Goal: Task Accomplishment & Management: Manage account settings

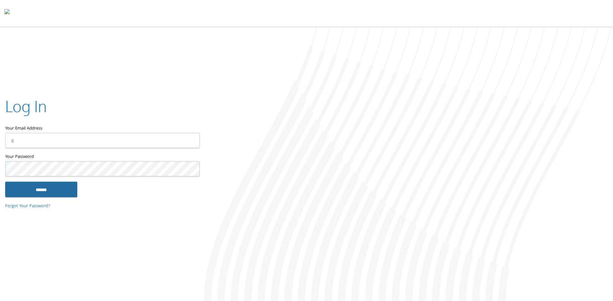
type input "**********"
click at [43, 192] on input "******" at bounding box center [41, 189] width 72 height 15
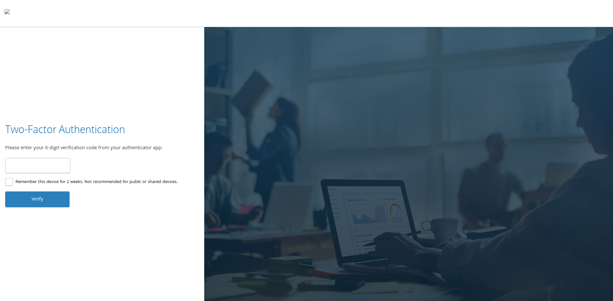
click at [43, 164] on input "number" at bounding box center [37, 165] width 65 height 15
